Goal: Transaction & Acquisition: Book appointment/travel/reservation

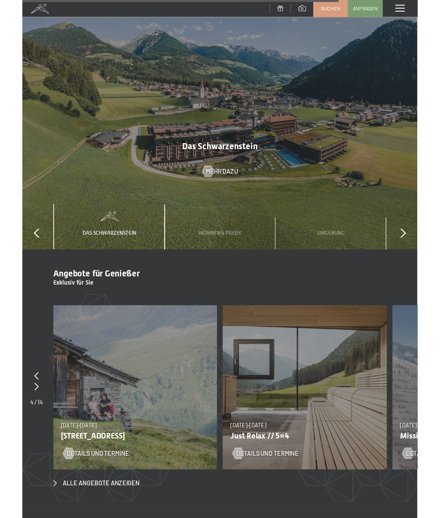
scroll to position [2879, 0]
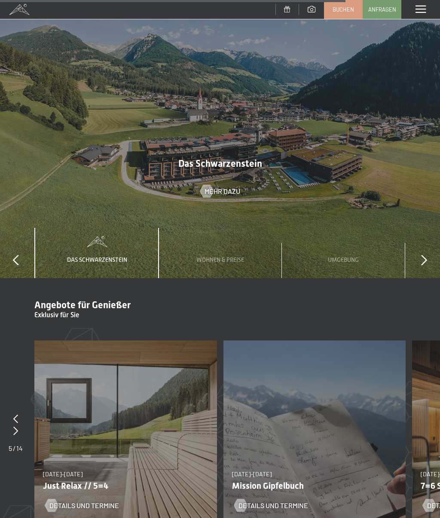
click at [223, 256] on span "Wohnen & Preise" at bounding box center [220, 259] width 48 height 7
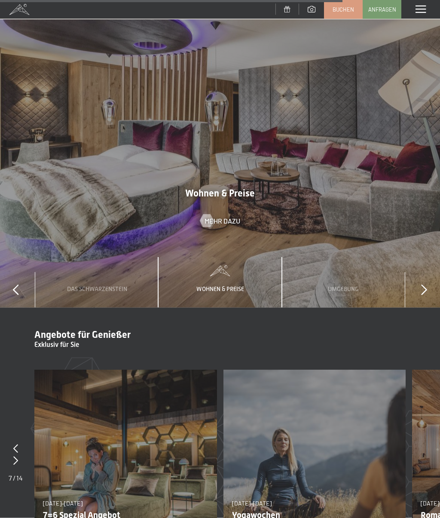
scroll to position [2841, 0]
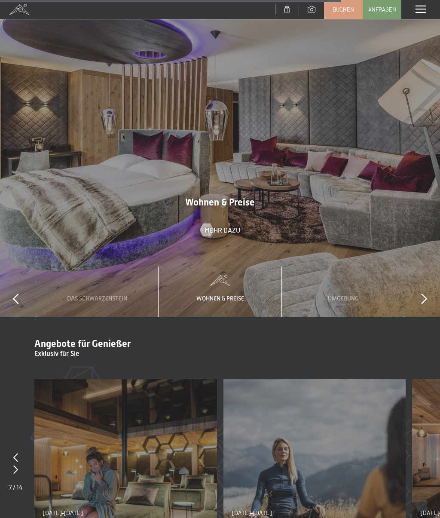
click at [222, 225] on span "Mehr dazu" at bounding box center [223, 229] width 36 height 9
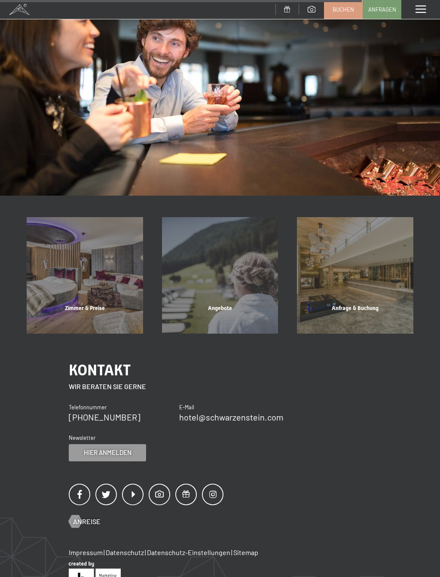
scroll to position [659, 0]
click at [94, 275] on div "Zimmer & Preise Mehr erfahren" at bounding box center [84, 275] width 135 height 116
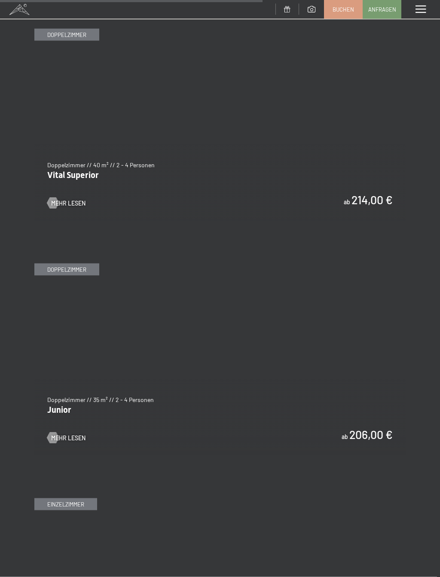
scroll to position [2270, 0]
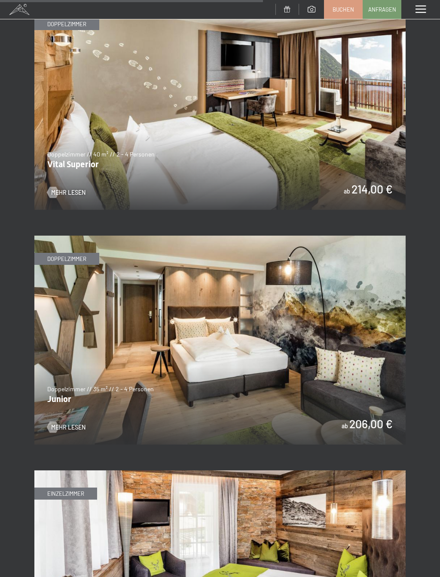
click at [63, 423] on span "Mehr Lesen" at bounding box center [68, 427] width 34 height 9
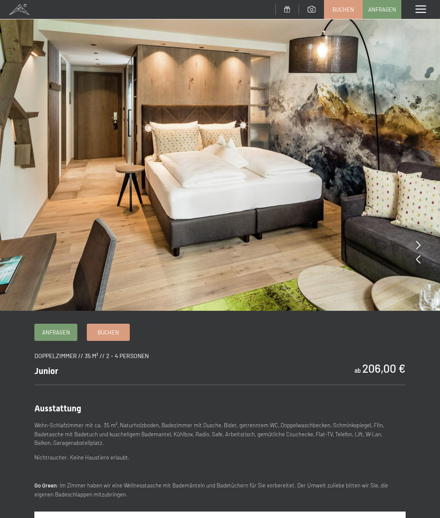
click at [419, 245] on icon at bounding box center [418, 245] width 5 height 9
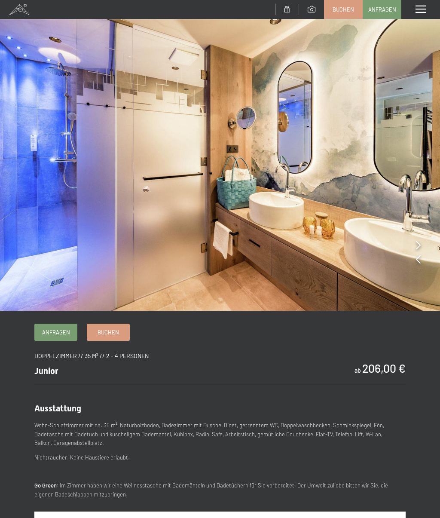
click at [420, 243] on icon at bounding box center [418, 245] width 5 height 9
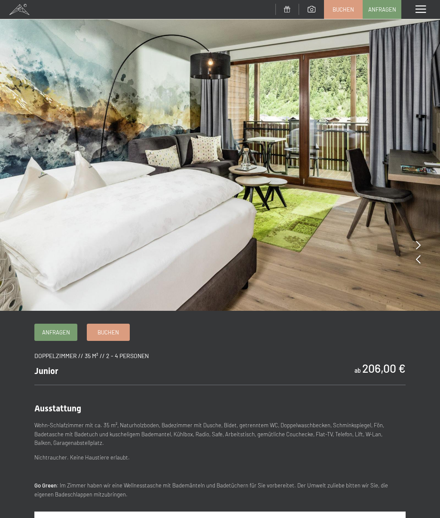
click at [415, 242] on img at bounding box center [220, 155] width 440 height 311
click at [417, 244] on icon at bounding box center [418, 245] width 5 height 9
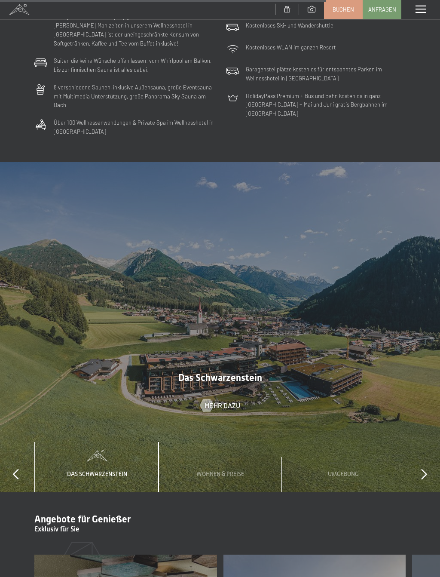
scroll to position [2675, 0]
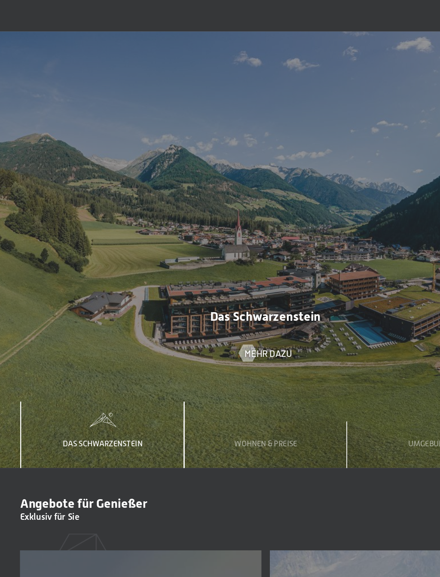
click at [77, 442] on div "Das Schwarzenstein" at bounding box center [97, 467] width 73 height 50
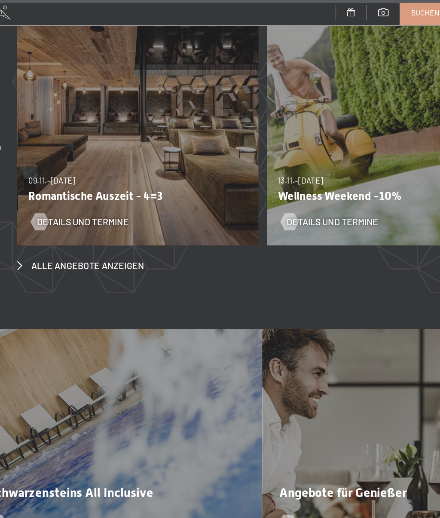
scroll to position [3085, 0]
